Goal: Information Seeking & Learning: Learn about a topic

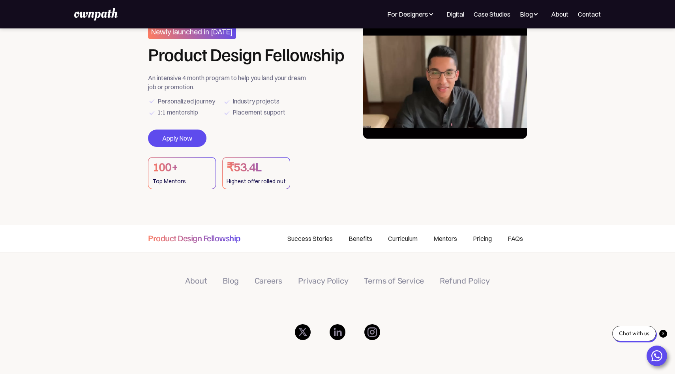
scroll to position [41, 0]
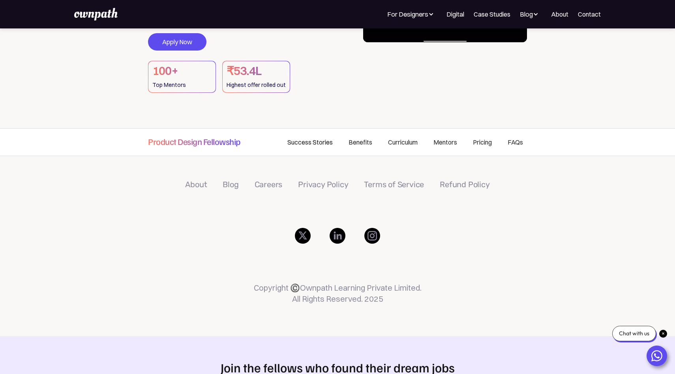
click at [314, 137] on link "Success Stories" at bounding box center [310, 142] width 61 height 27
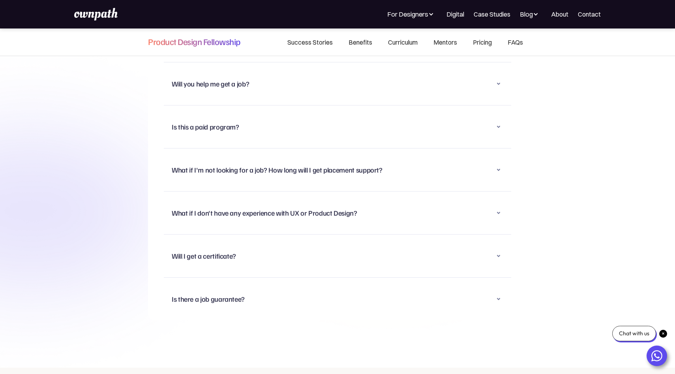
scroll to position [5356, 0]
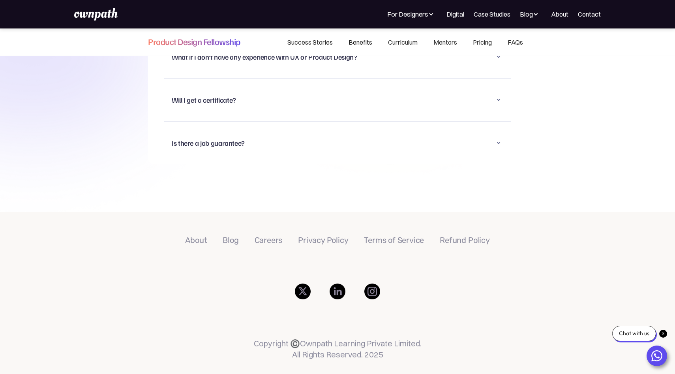
click at [363, 42] on link "Benefits" at bounding box center [360, 42] width 39 height 27
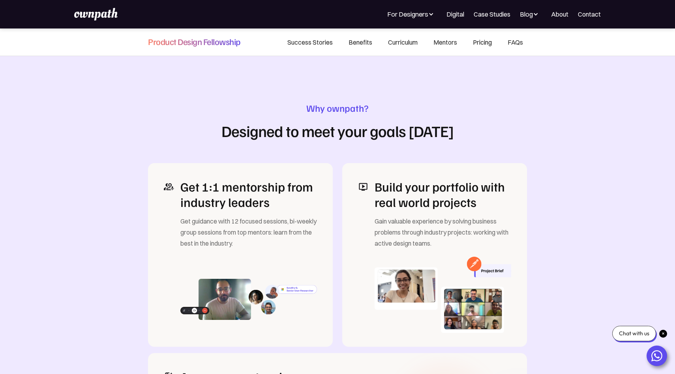
click at [479, 47] on link "Pricing" at bounding box center [482, 42] width 35 height 27
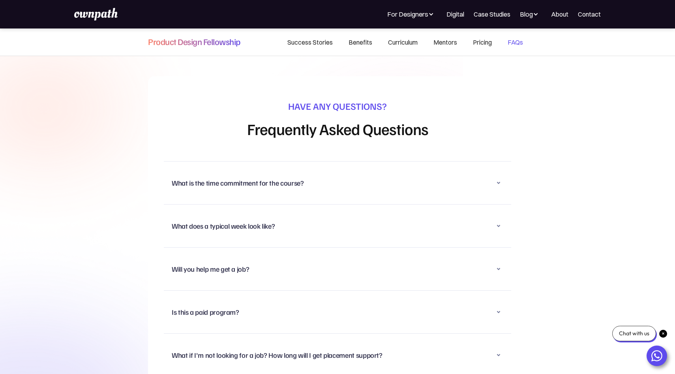
scroll to position [5079, 0]
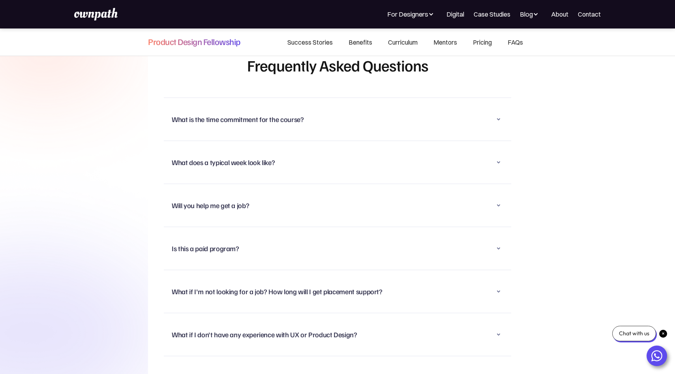
click at [254, 109] on div "What is the time commitment for the course?" at bounding box center [338, 119] width 332 height 21
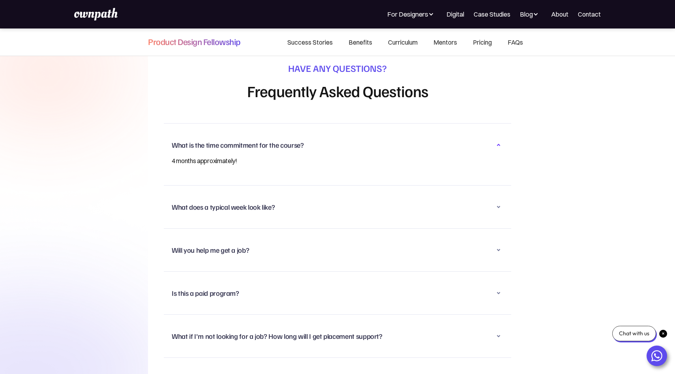
scroll to position [5115, 0]
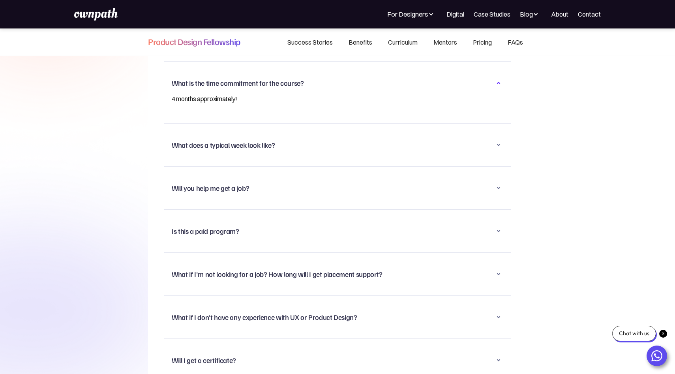
click at [265, 140] on div "What does a typical week look like?" at bounding box center [223, 144] width 103 height 9
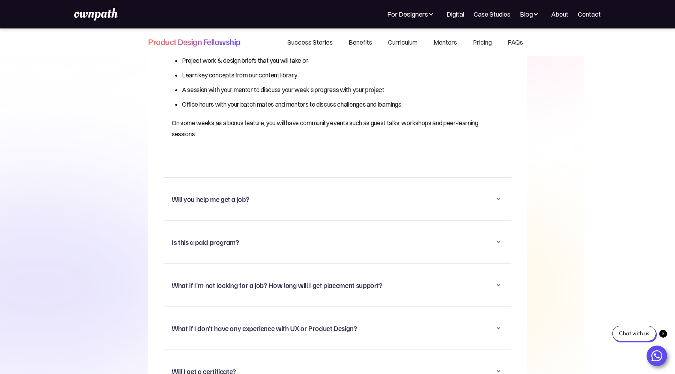
scroll to position [5218, 0]
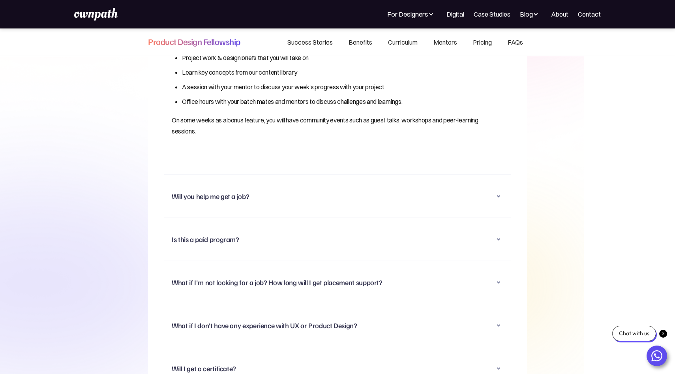
click at [244, 191] on div "Will you help me get a job?" at bounding box center [210, 195] width 77 height 9
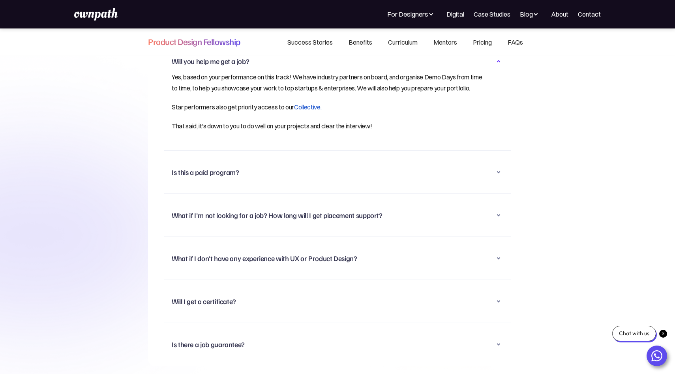
scroll to position [5224, 0]
click at [245, 170] on div "Is this a paid program?" at bounding box center [338, 171] width 332 height 21
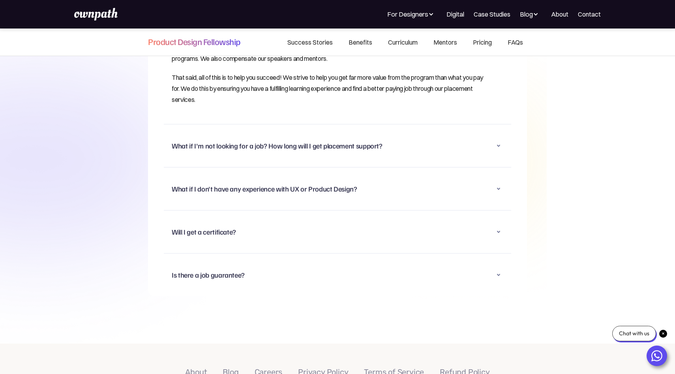
scroll to position [5320, 0]
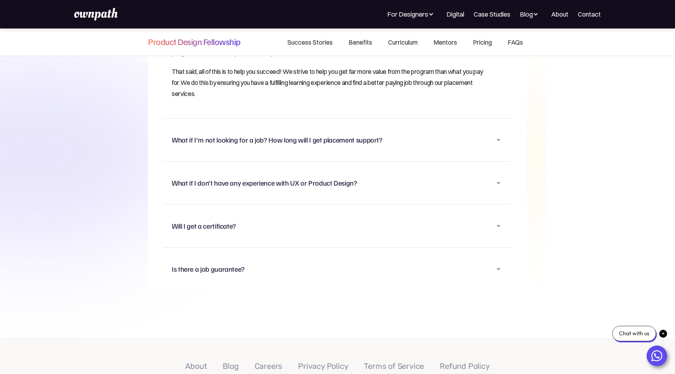
click at [259, 135] on div "What if I'm not looking for a job? How long will I get placement support?" at bounding box center [277, 139] width 211 height 9
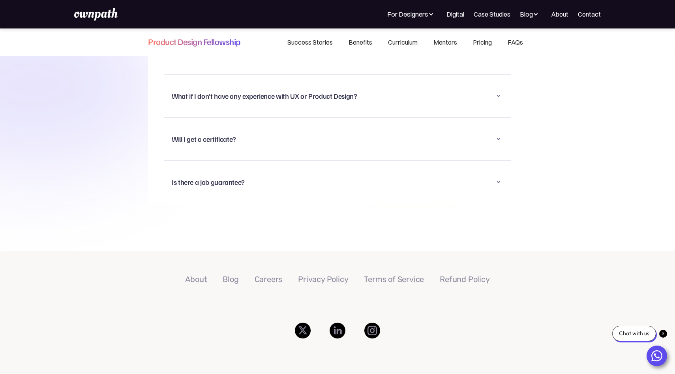
scroll to position [5347, 0]
click at [321, 90] on div "What if I don't have any experience with UX or Product Design? That’s totally f…" at bounding box center [337, 96] width 347 height 43
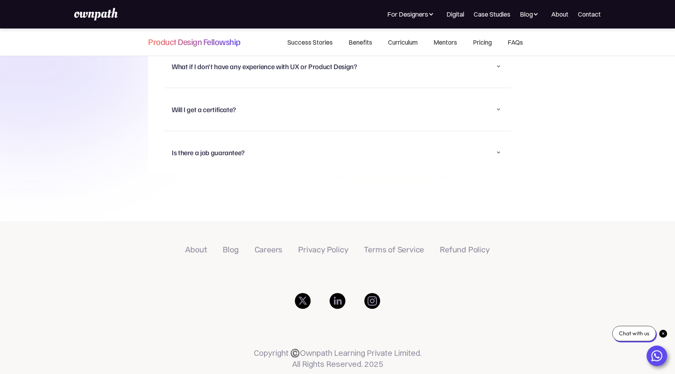
click at [313, 99] on div "Will I get a certificate?" at bounding box center [338, 109] width 332 height 21
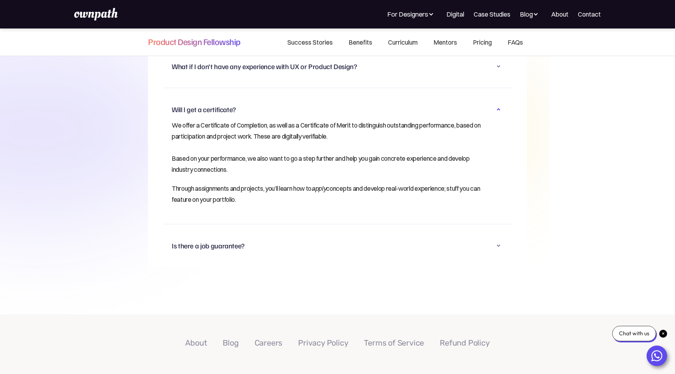
click at [264, 235] on div "Is there a job guarantee?" at bounding box center [338, 245] width 332 height 21
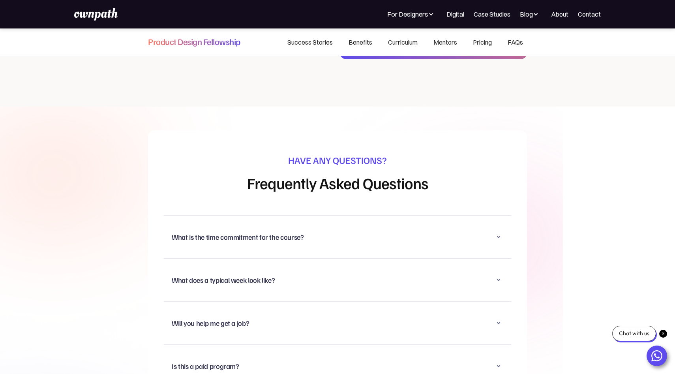
scroll to position [4957, 0]
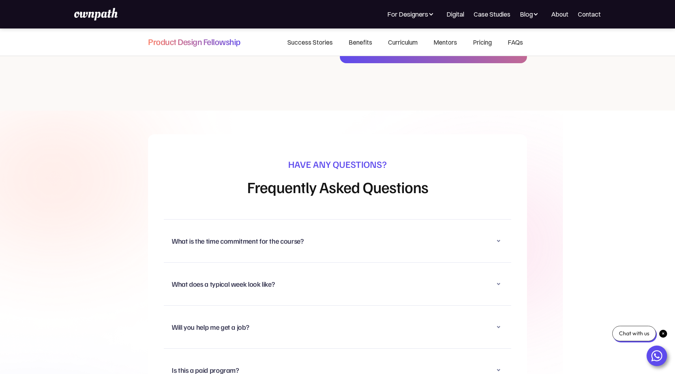
click at [216, 236] on div "What is the time commitment for the course?" at bounding box center [238, 240] width 132 height 9
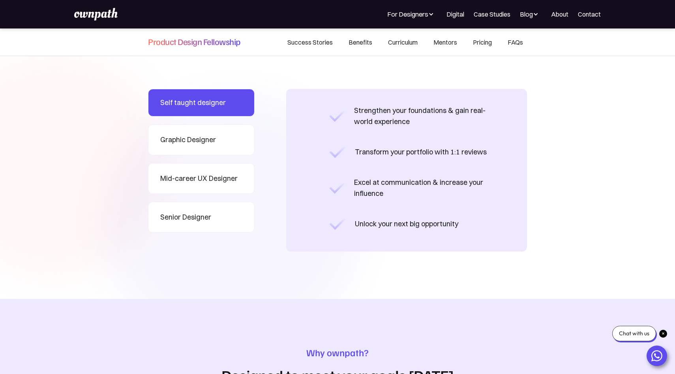
scroll to position [660, 0]
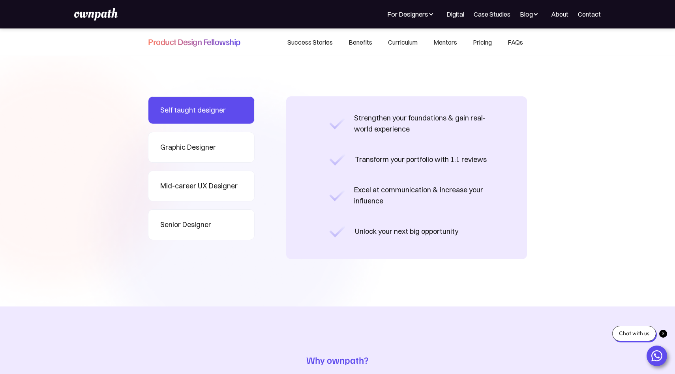
click at [235, 178] on link "Mid-career UX Designer" at bounding box center [201, 186] width 107 height 31
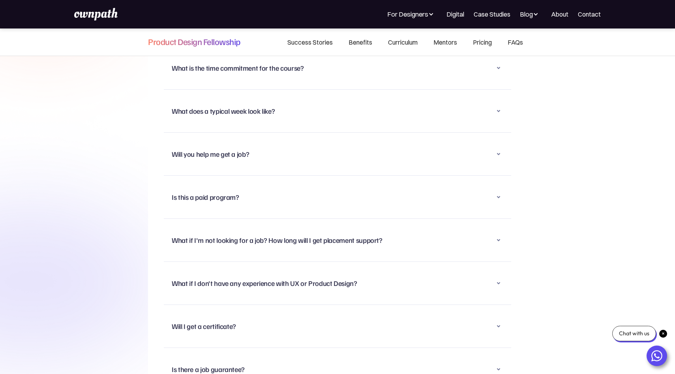
scroll to position [5262, 0]
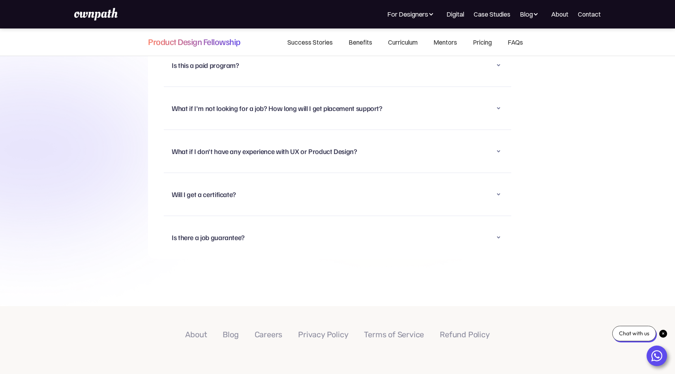
click at [370, 186] on div "Will I get a certificate?" at bounding box center [338, 194] width 332 height 21
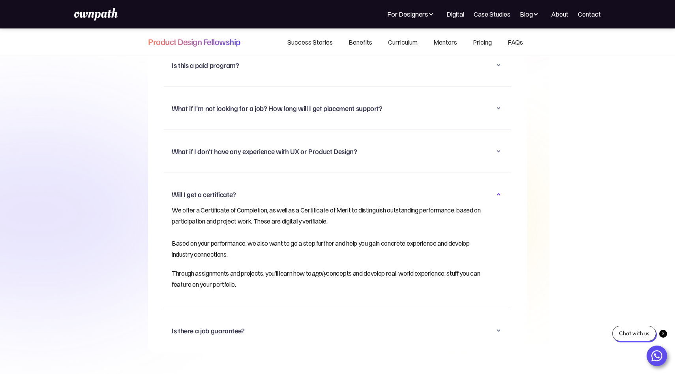
click at [372, 184] on div "Will I get a certificate?" at bounding box center [338, 194] width 332 height 21
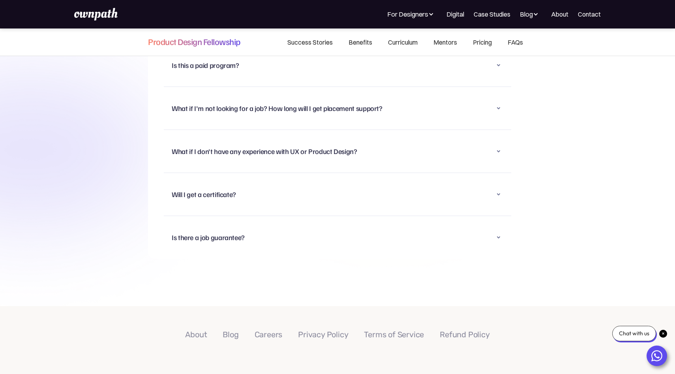
click at [373, 147] on div "What if I don't have any experience with UX or Product Design? That’s totally f…" at bounding box center [337, 151] width 347 height 43
click at [374, 141] on div "What if I don't have any experience with UX or Product Design?" at bounding box center [338, 151] width 332 height 21
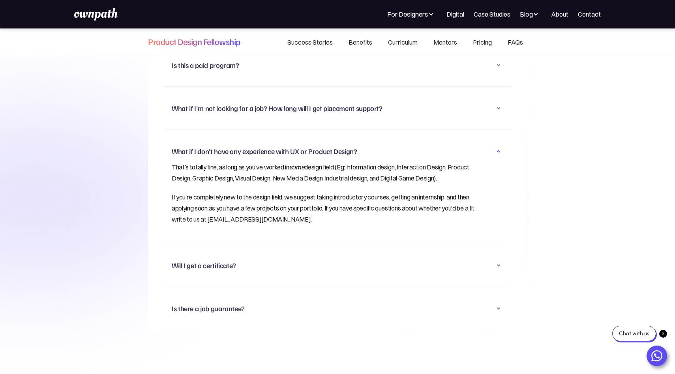
click at [374, 141] on div "What if I don't have any experience with UX or Product Design?" at bounding box center [338, 151] width 332 height 21
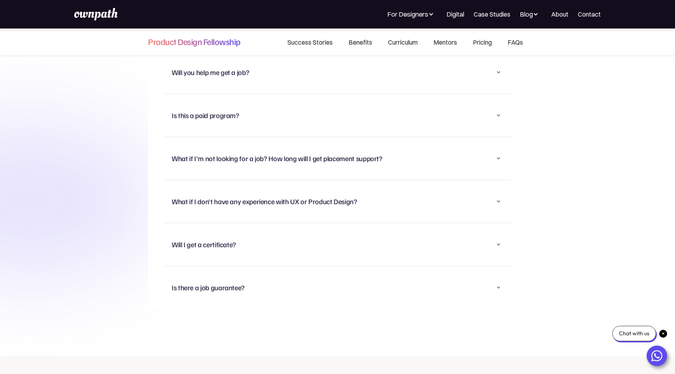
scroll to position [5209, 0]
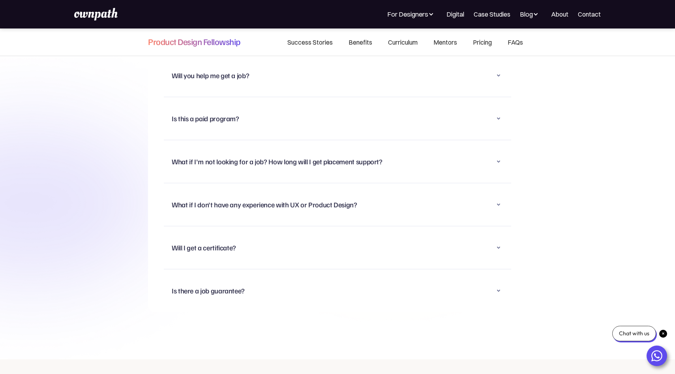
click at [369, 157] on div "What if I'm not looking for a job? How long will I get placement support?" at bounding box center [277, 161] width 211 height 9
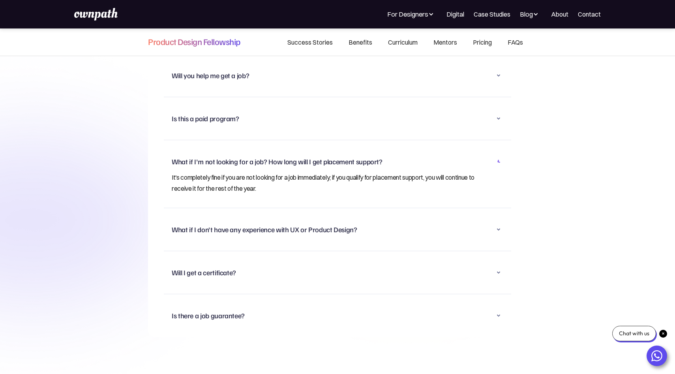
click at [369, 157] on div "What if I'm not looking for a job? How long will I get placement support?" at bounding box center [277, 161] width 211 height 9
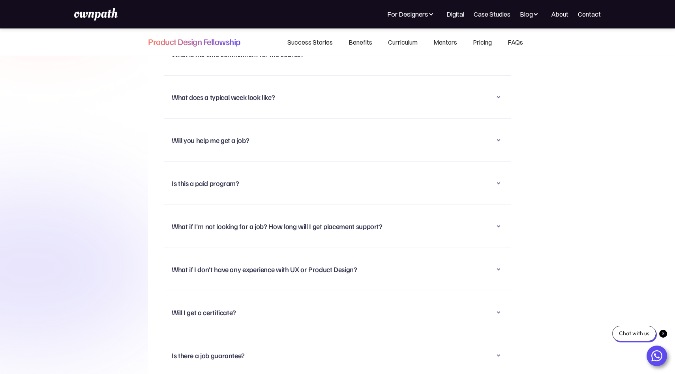
scroll to position [5138, 0]
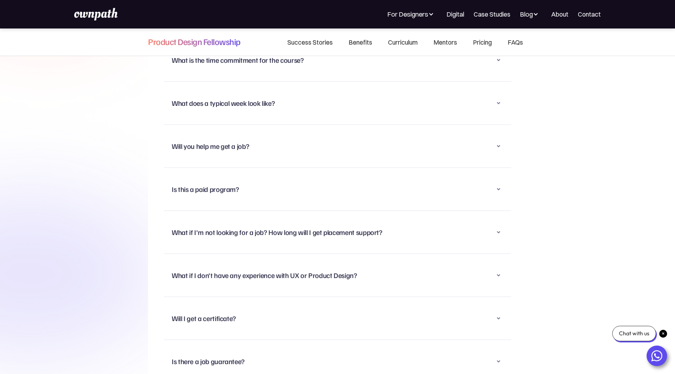
click at [367, 136] on div "Will you help me get a job?" at bounding box center [338, 146] width 332 height 21
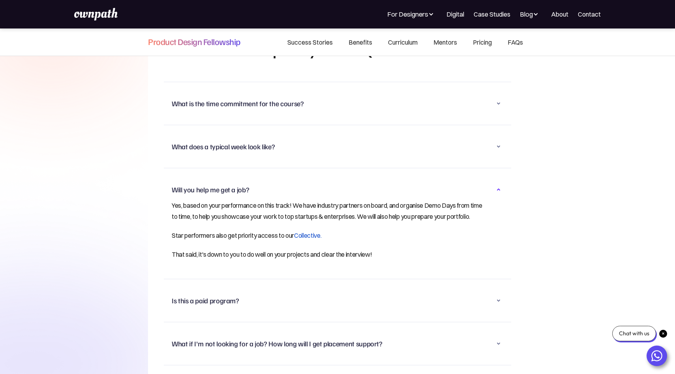
scroll to position [5067, 0]
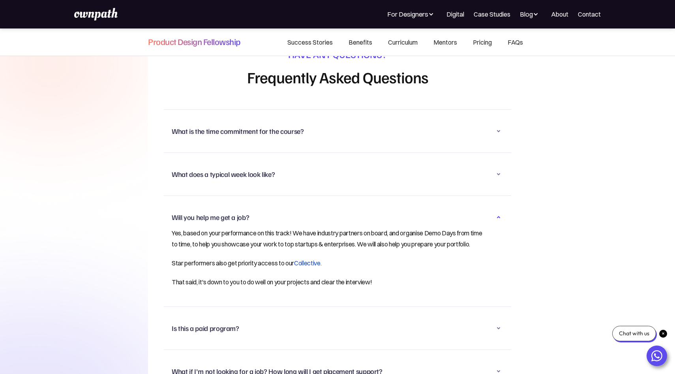
click at [349, 152] on div "What does a typical week look like? A typical week will involve you in: Project…" at bounding box center [337, 173] width 347 height 43
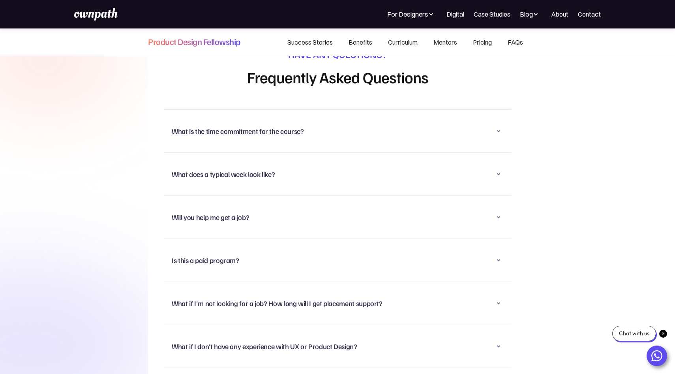
click at [344, 164] on div "What does a typical week look like?" at bounding box center [338, 174] width 332 height 21
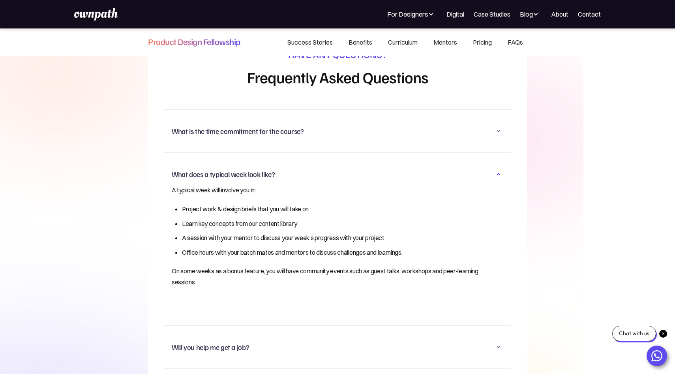
click at [347, 123] on div "What is the time commitment for the course?" at bounding box center [338, 131] width 332 height 21
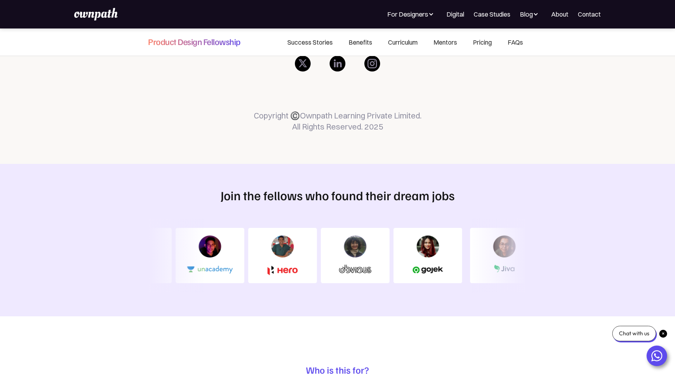
scroll to position [200, 0]
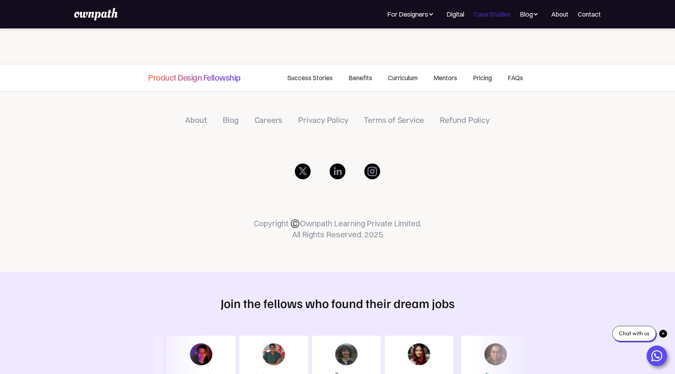
click at [481, 17] on link "Case Studies" at bounding box center [492, 13] width 37 height 9
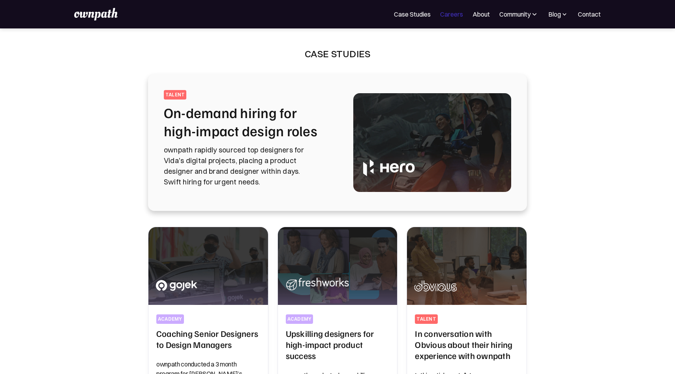
click at [445, 16] on link "Careers" at bounding box center [451, 13] width 23 height 9
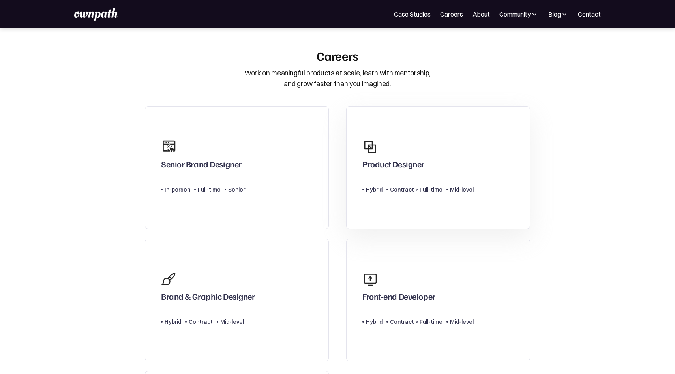
click at [405, 144] on div "Product Designer" at bounding box center [417, 154] width 111 height 38
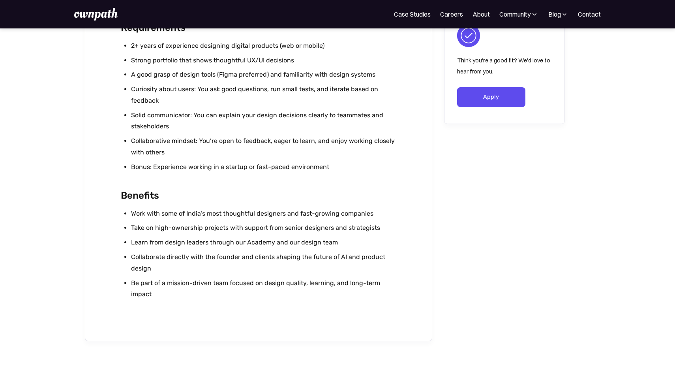
scroll to position [832, 0]
